Goal: Complete application form: Complete application form

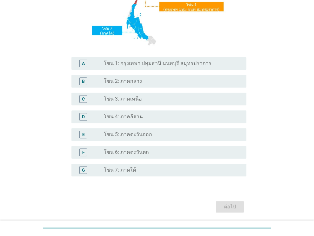
scroll to position [127, 0]
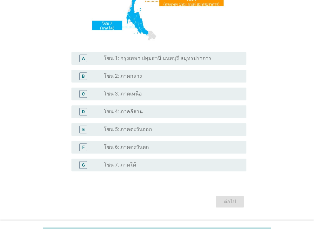
click at [176, 61] on label "โซน 1: กรุงเทพฯ ปทุมธานี นนทบุรี สมุทรปราการ" at bounding box center [157, 58] width 107 height 6
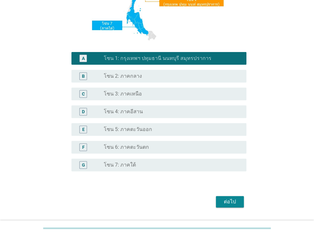
click at [230, 205] on div "ต่อไป" at bounding box center [230, 202] width 18 height 8
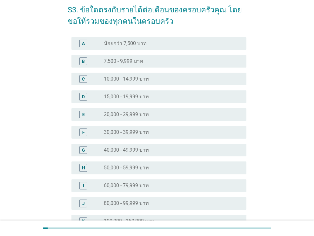
scroll to position [32, 0]
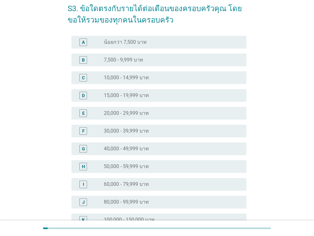
click at [150, 113] on div "radio_button_unchecked 20,000 - 29,999 บาท" at bounding box center [170, 113] width 133 height 6
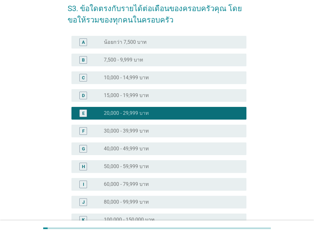
scroll to position [139, 0]
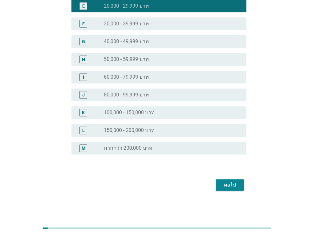
click at [224, 191] on div "ต่อไป" at bounding box center [157, 185] width 179 height 15
click at [224, 188] on div "ต่อไป" at bounding box center [230, 185] width 18 height 8
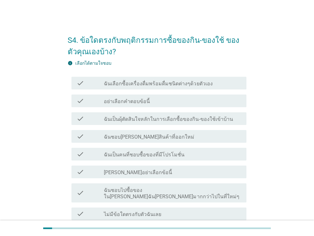
click at [164, 86] on label "ฉันเลือกซื้อเครื่องดื่มพร้อมดื่มชนิดต่างๆด้วยตัวเอง" at bounding box center [158, 84] width 109 height 6
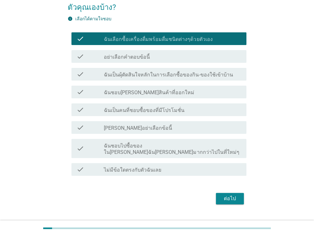
scroll to position [52, 0]
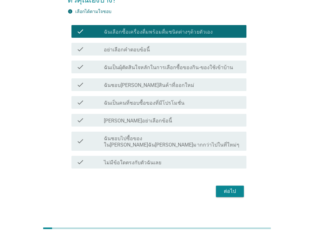
click at [184, 86] on div "check_box_outline_blank ฉันชอบ[PERSON_NAME]สินค้าที่ออกใหม่" at bounding box center [173, 85] width 138 height 8
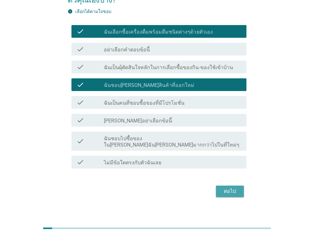
click at [224, 188] on div "ต่อไป" at bounding box center [230, 192] width 18 height 8
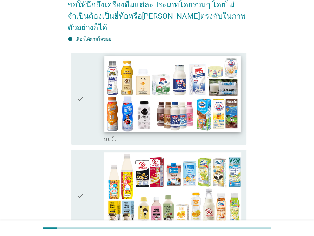
scroll to position [95, 0]
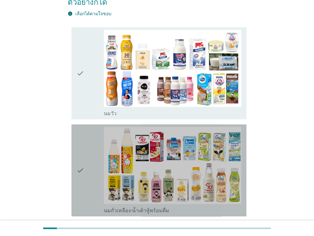
click at [91, 143] on div "check" at bounding box center [91, 170] width 28 height 87
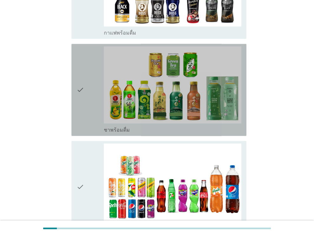
click at [98, 73] on div "check" at bounding box center [91, 89] width 28 height 87
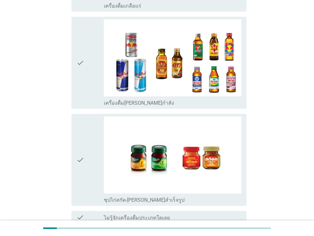
scroll to position [1322, 0]
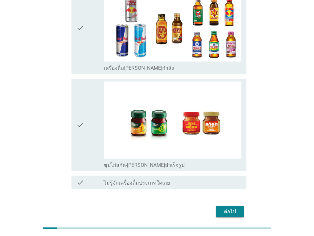
click at [232, 206] on button "ต่อไป" at bounding box center [230, 211] width 28 height 11
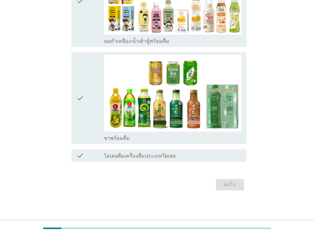
scroll to position [0, 0]
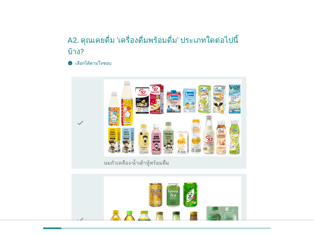
click at [92, 86] on div "check" at bounding box center [91, 122] width 28 height 87
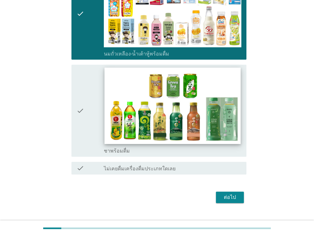
scroll to position [110, 0]
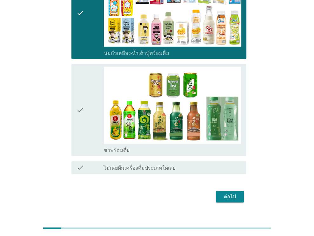
drag, startPoint x: 95, startPoint y: 97, endPoint x: 97, endPoint y: 103, distance: 6.7
click at [95, 97] on div "check" at bounding box center [91, 110] width 28 height 87
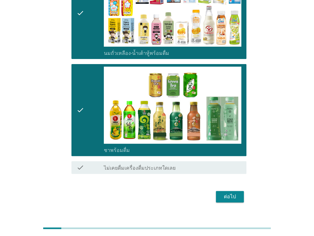
click at [233, 193] on div "ต่อไป" at bounding box center [230, 197] width 18 height 8
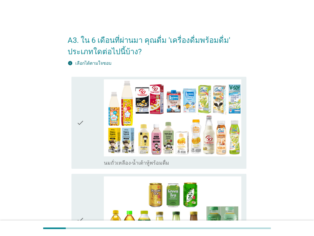
click at [87, 103] on div "check" at bounding box center [91, 122] width 28 height 87
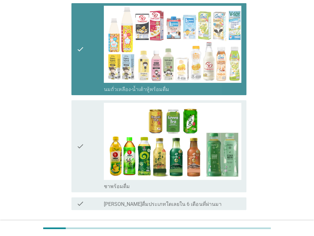
scroll to position [121, 0]
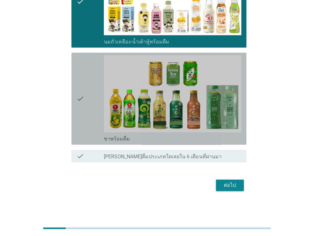
click at [84, 105] on div "check" at bounding box center [91, 98] width 28 height 87
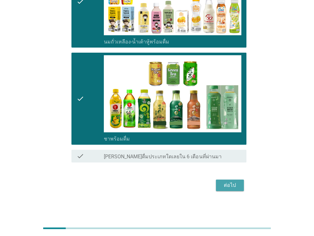
click at [219, 189] on button "ต่อไป" at bounding box center [230, 185] width 28 height 11
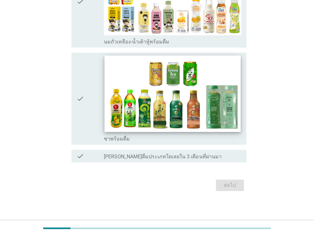
scroll to position [0, 0]
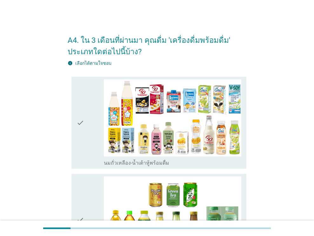
click at [90, 119] on div "check" at bounding box center [91, 122] width 28 height 87
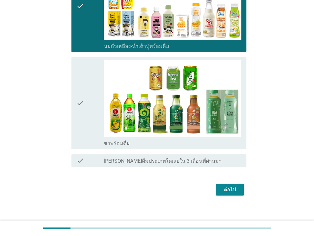
scroll to position [121, 0]
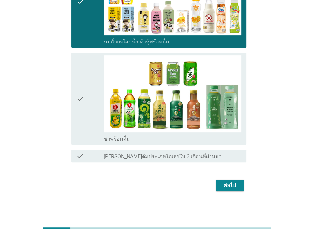
click at [87, 119] on div "check" at bounding box center [91, 98] width 28 height 87
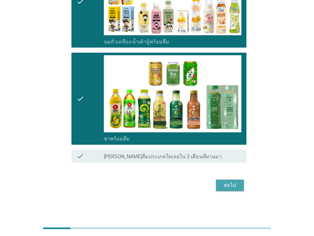
click at [239, 185] on button "ต่อไป" at bounding box center [230, 185] width 28 height 11
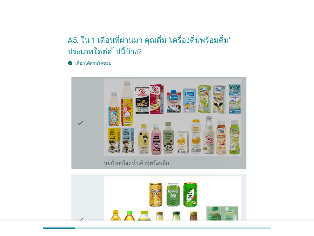
click at [84, 110] on div "check" at bounding box center [91, 122] width 28 height 87
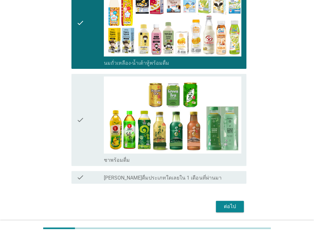
scroll to position [121, 0]
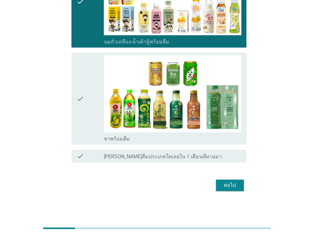
click at [90, 106] on div "check" at bounding box center [91, 98] width 28 height 87
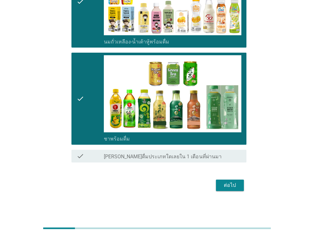
click at [231, 187] on div "ต่อไป" at bounding box center [230, 186] width 18 height 8
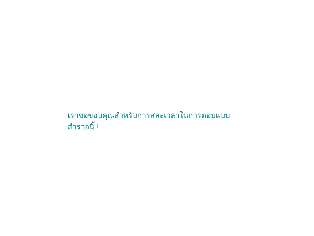
scroll to position [0, 0]
